Goal: Obtain resource: Obtain resource

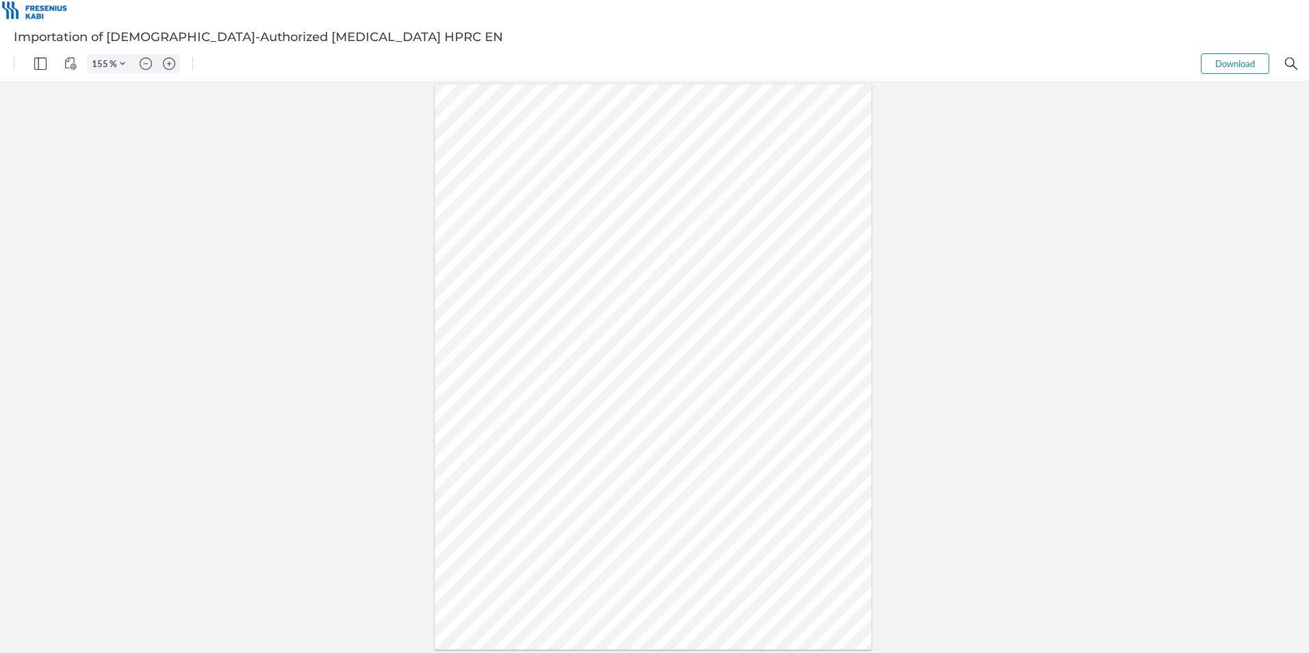
type input "205"
type input "7"
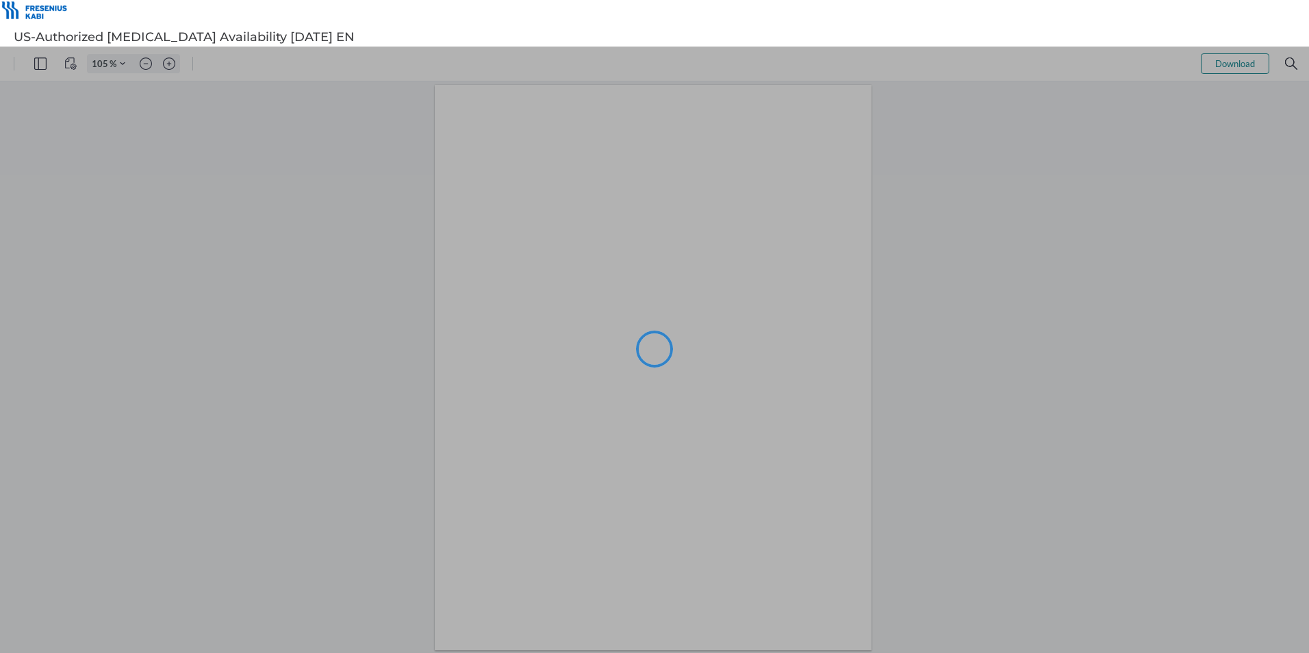
type input "105"
